Goal: Task Accomplishment & Management: Complete application form

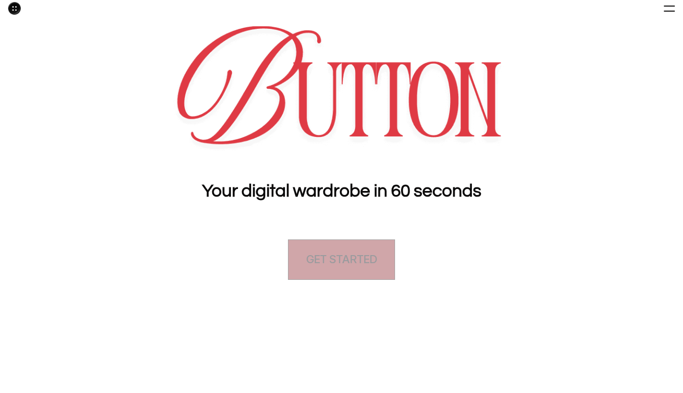
click at [337, 245] on link "GET STARTED" at bounding box center [341, 259] width 107 height 40
